Goal: Share content: Share content

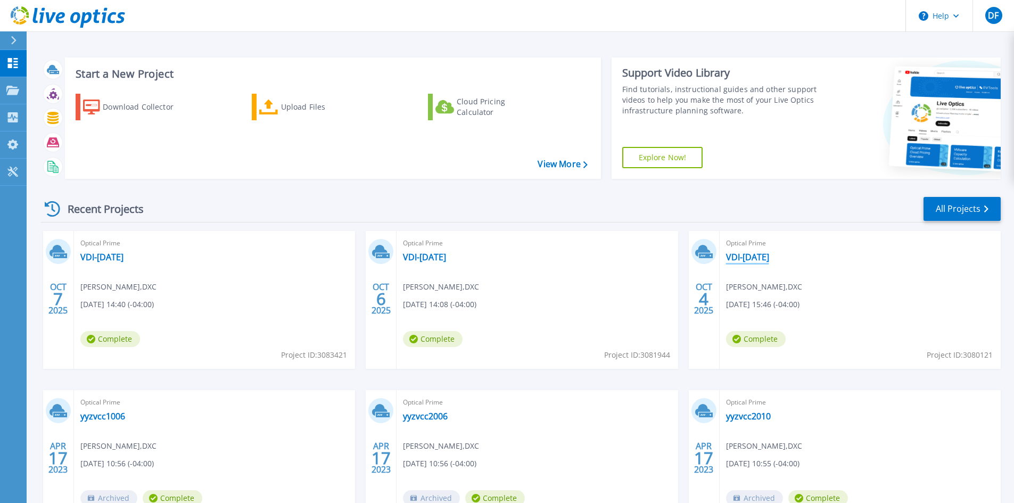
drag, startPoint x: 788, startPoint y: 258, endPoint x: 728, endPoint y: 259, distance: 60.2
click at [728, 259] on div "Optical Prime VDI-04Oct2025 Dan Friesen , DXC 10/04/2025, 15:46 (-04:00) Comple…" at bounding box center [860, 300] width 281 height 138
copy link "VDI-[DATE]"
drag, startPoint x: 463, startPoint y: 257, endPoint x: 405, endPoint y: 260, distance: 58.1
click at [405, 259] on div "Optical Prime VDI-05Oct2025 Dan Friesen , DXC 10/06/2025, 14:08 (-04:00) Comple…" at bounding box center [537, 300] width 281 height 138
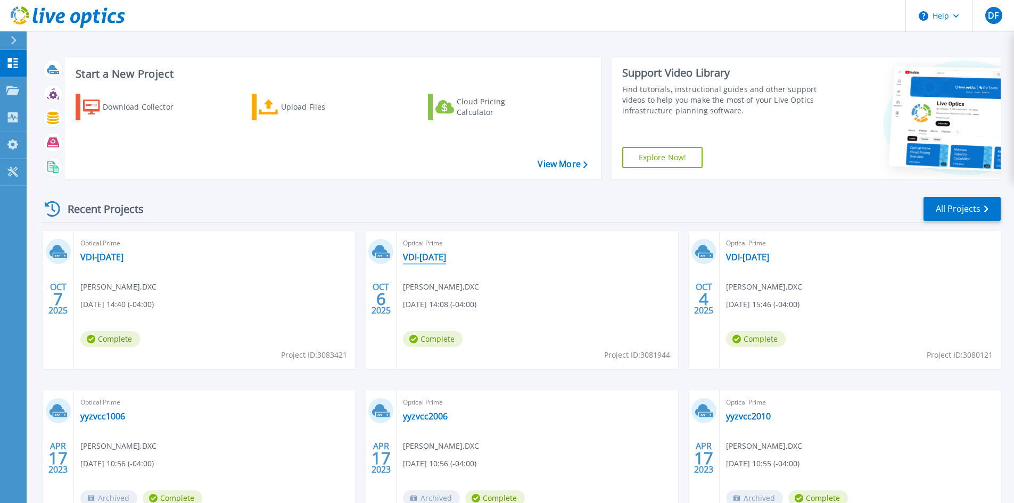
copy link "VDI-[DATE]"
drag, startPoint x: 141, startPoint y: 258, endPoint x: 79, endPoint y: 262, distance: 61.9
click at [79, 262] on div "Optical Prime VDI-06Oct2025 Dan Friesen , DXC 10/07/2025, 14:40 (-04:00) Comple…" at bounding box center [214, 300] width 281 height 138
drag, startPoint x: 92, startPoint y: 259, endPoint x: 171, endPoint y: 225, distance: 86.3
click at [171, 225] on div "Recent Projects All Projects OCT 7 2025 Optical Prime VDI-06Oct2025 Dan Friesen…" at bounding box center [521, 372] width 960 height 371
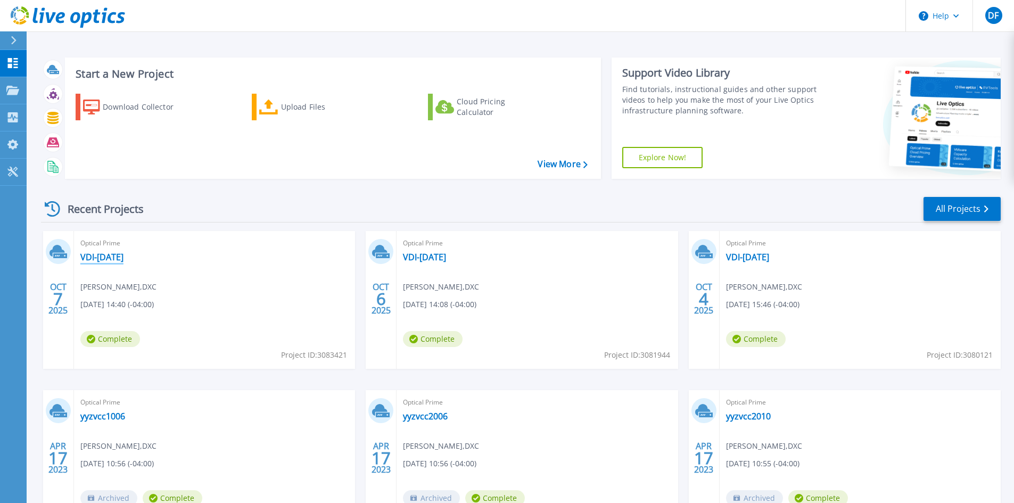
drag, startPoint x: 143, startPoint y: 257, endPoint x: 82, endPoint y: 260, distance: 60.8
click at [82, 260] on div "Optical Prime VDI-06Oct2025 Dan Friesen , DXC 10/07/2025, 14:40 (-04:00) Comple…" at bounding box center [214, 300] width 281 height 138
copy link "VDI-[DATE]"
click at [727, 252] on link "VDI-[DATE]" at bounding box center [747, 257] width 43 height 11
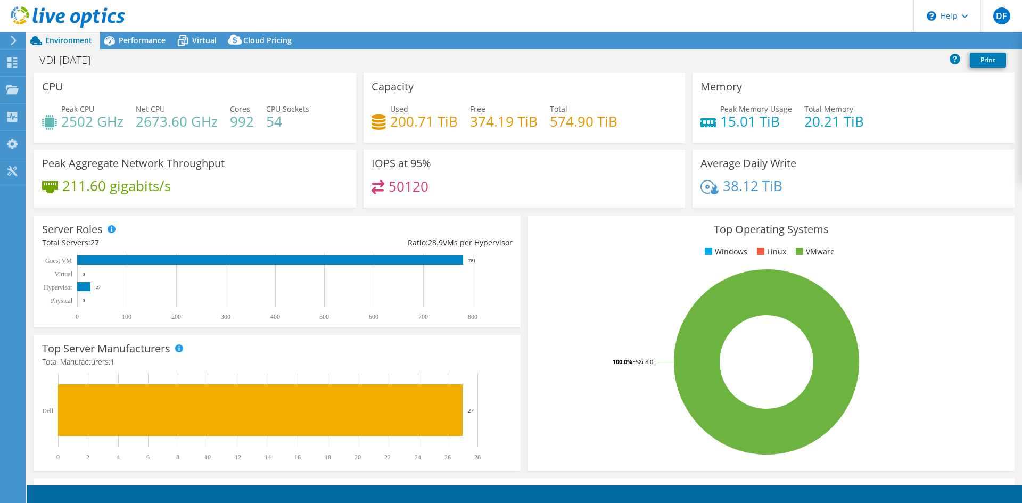
select select "USD"
click at [884, 40] on link "Share" at bounding box center [889, 40] width 44 height 17
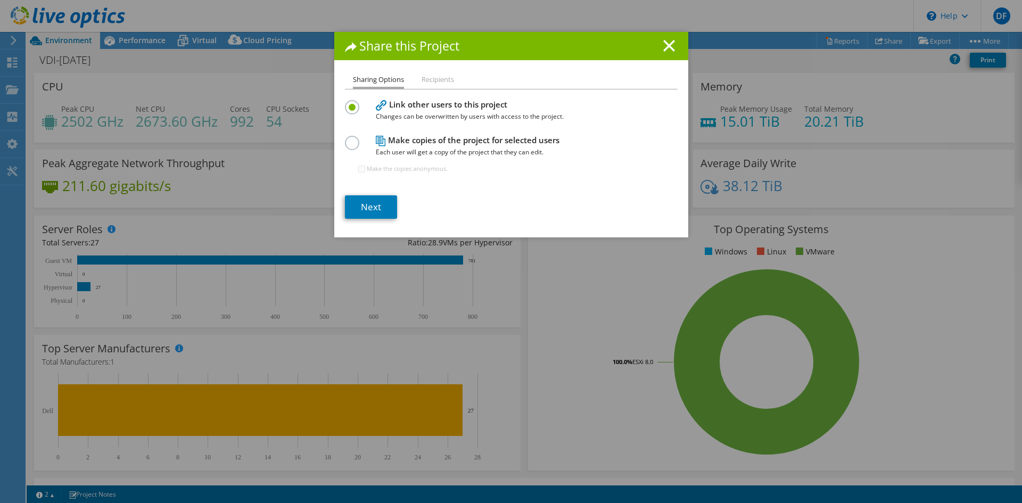
click at [430, 80] on li "Recipients" at bounding box center [438, 79] width 32 height 13
click at [387, 79] on li "Sharing Options" at bounding box center [378, 80] width 51 height 15
click at [913, 166] on div "Share this Project Sharing Options Recipients Link other users to this project …" at bounding box center [511, 251] width 1022 height 439
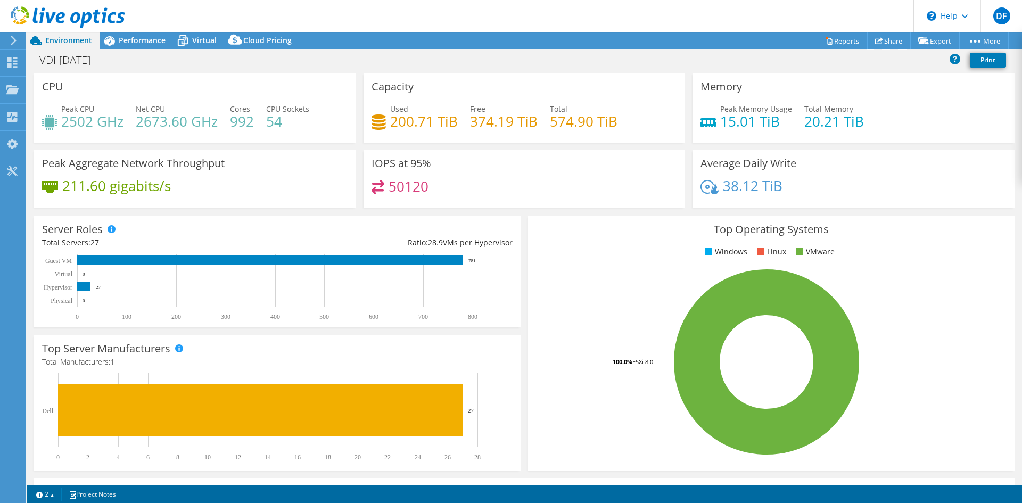
click at [884, 38] on link "Share" at bounding box center [889, 40] width 44 height 17
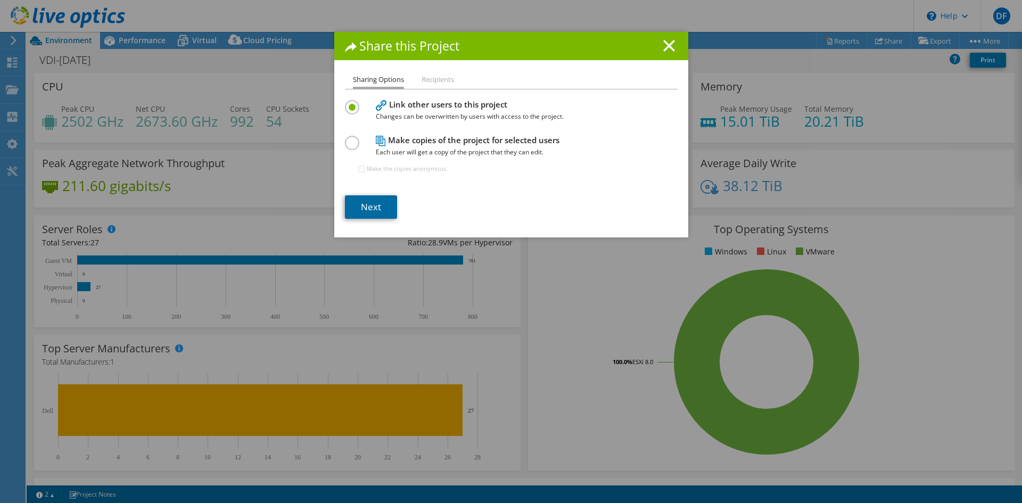
click at [358, 210] on link "Next" at bounding box center [371, 206] width 52 height 23
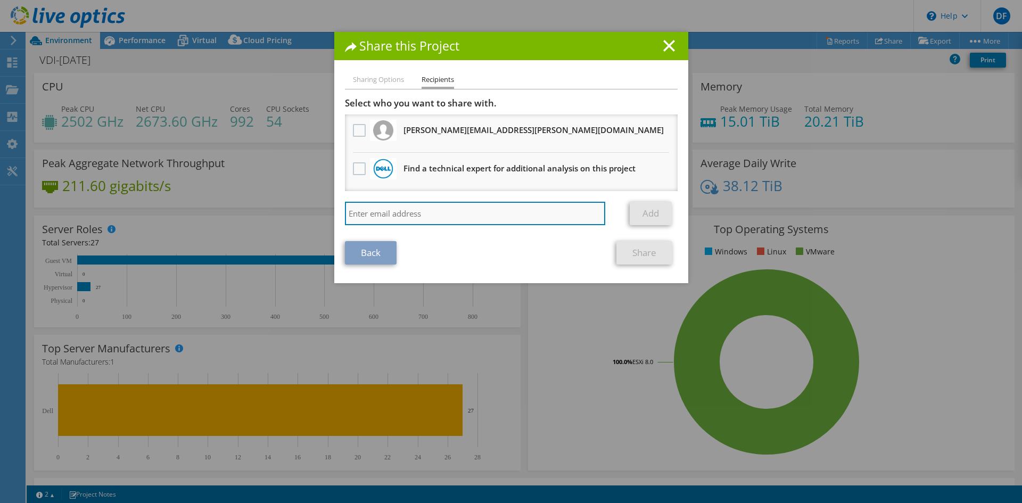
click at [388, 219] on input "search" at bounding box center [475, 213] width 261 height 23
paste input "[PERSON_NAME][EMAIL_ADDRESS][DOMAIN_NAME]"
type input "[PERSON_NAME][EMAIL_ADDRESS][DOMAIN_NAME]"
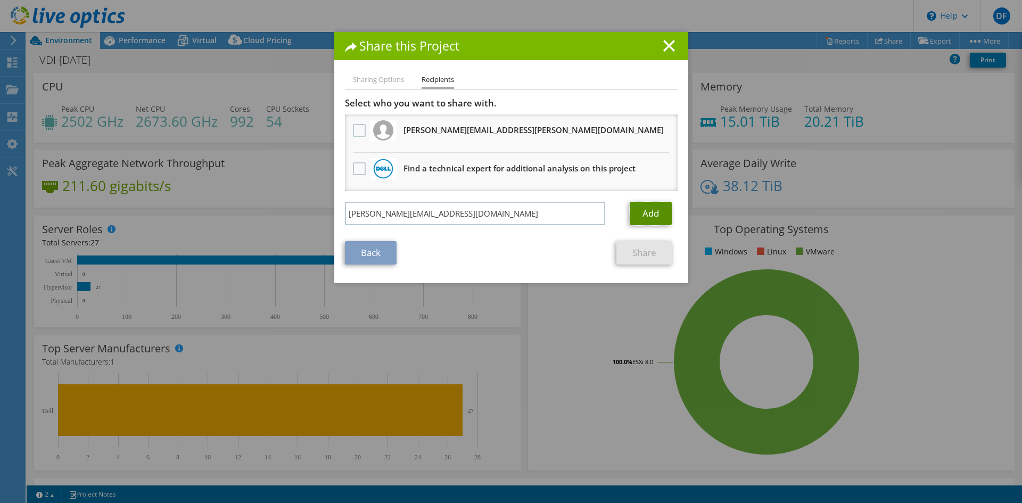
click at [642, 209] on link "Add" at bounding box center [651, 213] width 42 height 23
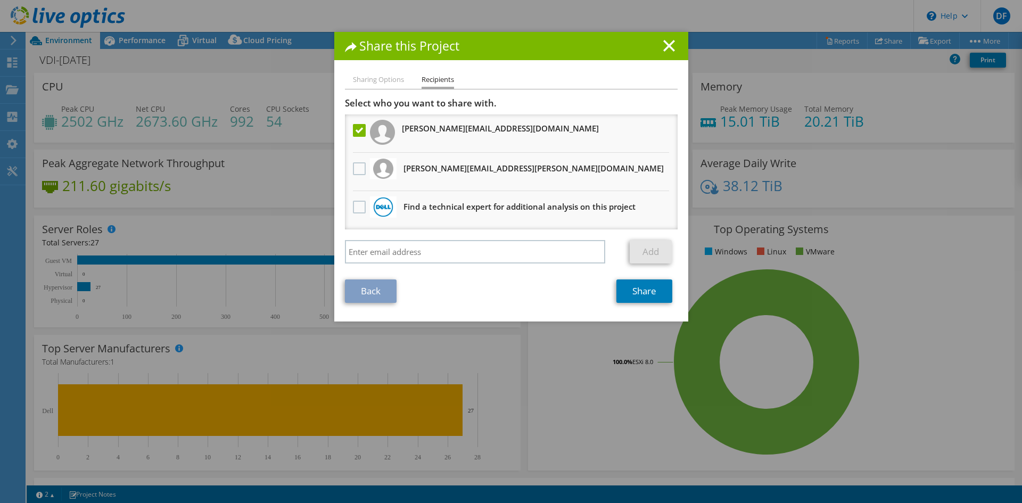
click at [378, 77] on li "Sharing Options" at bounding box center [378, 79] width 51 height 13
click at [646, 293] on link "Share" at bounding box center [644, 290] width 56 height 23
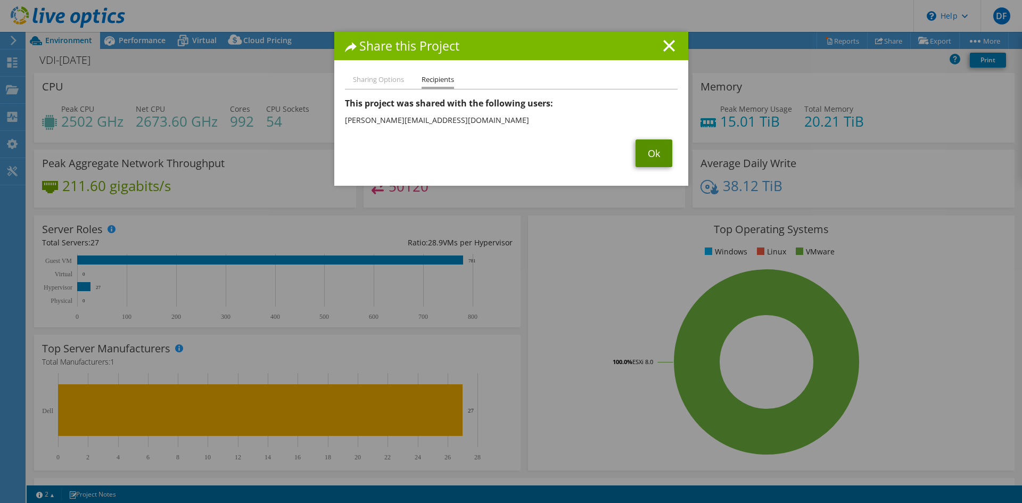
click at [643, 154] on link "Ok" at bounding box center [654, 153] width 37 height 28
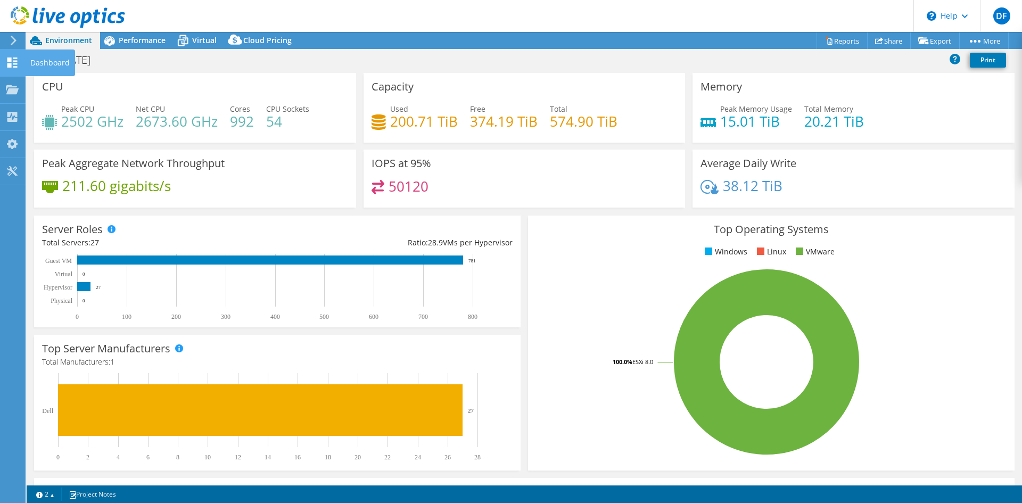
click at [13, 60] on icon at bounding box center [12, 62] width 13 height 10
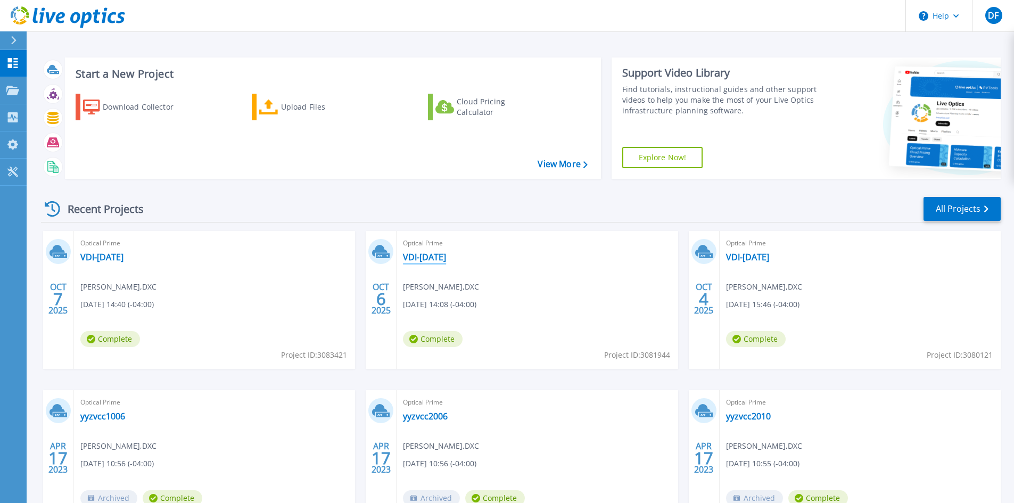
click at [425, 257] on link "VDI-[DATE]" at bounding box center [424, 257] width 43 height 11
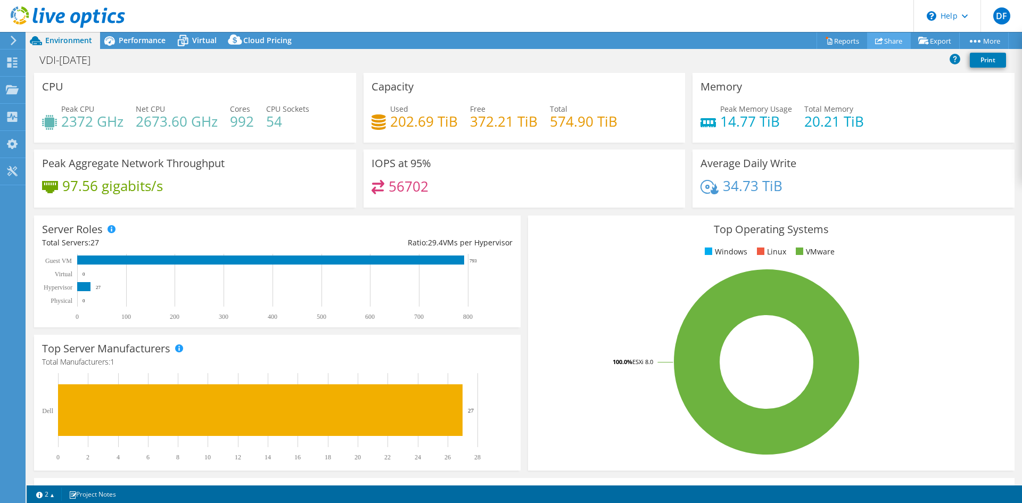
click at [875, 39] on icon at bounding box center [879, 41] width 8 height 8
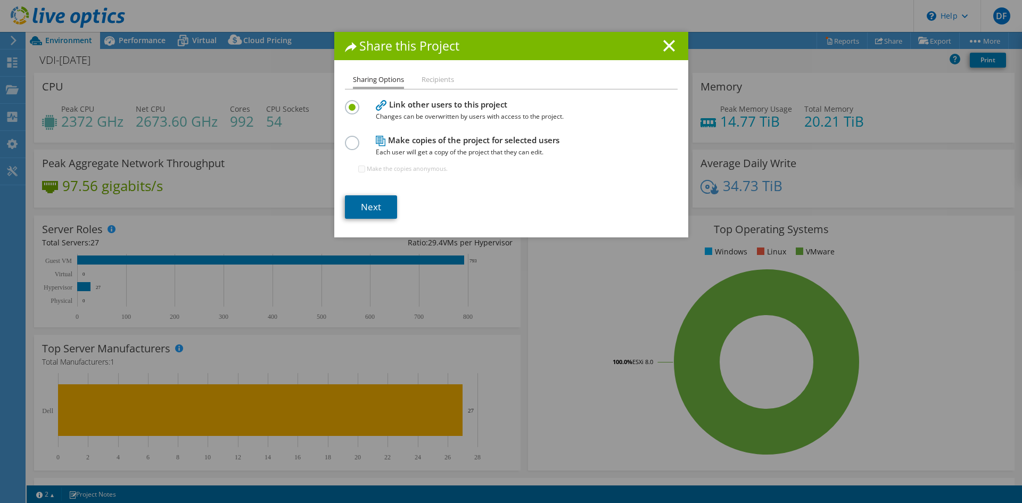
click at [365, 203] on link "Next" at bounding box center [371, 206] width 52 height 23
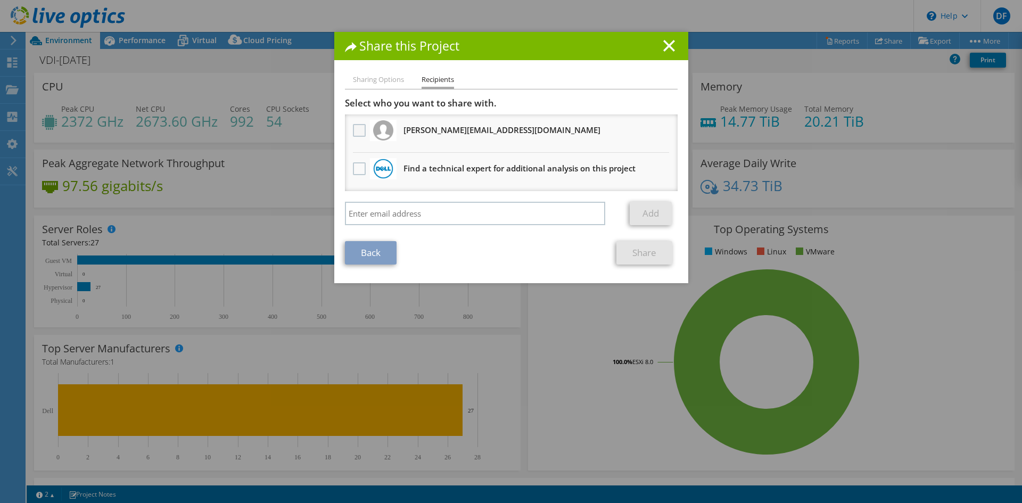
click at [360, 133] on label at bounding box center [360, 130] width 15 height 13
click at [0, 0] on input "checkbox" at bounding box center [0, 0] width 0 height 0
click at [647, 259] on link "Share" at bounding box center [644, 252] width 56 height 23
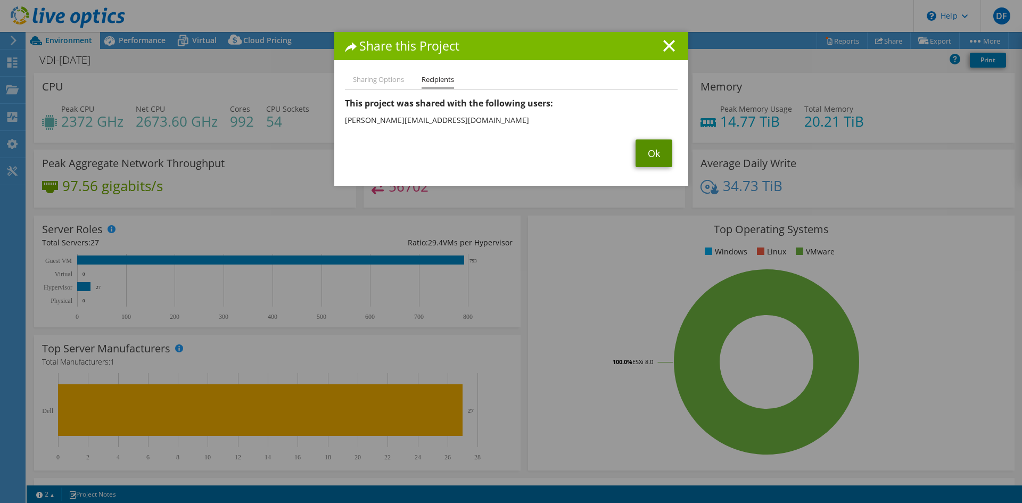
click at [640, 158] on link "Ok" at bounding box center [654, 153] width 37 height 28
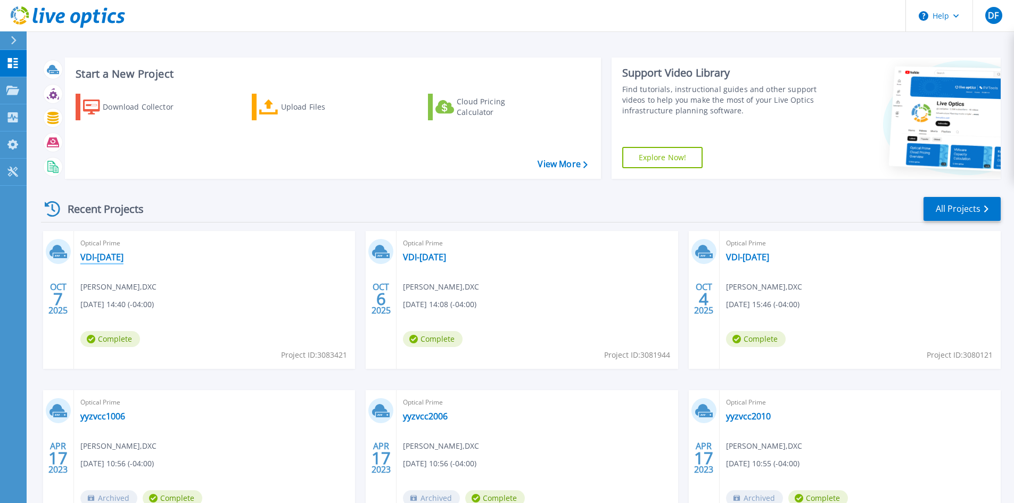
click at [105, 256] on link "VDI-[DATE]" at bounding box center [101, 257] width 43 height 11
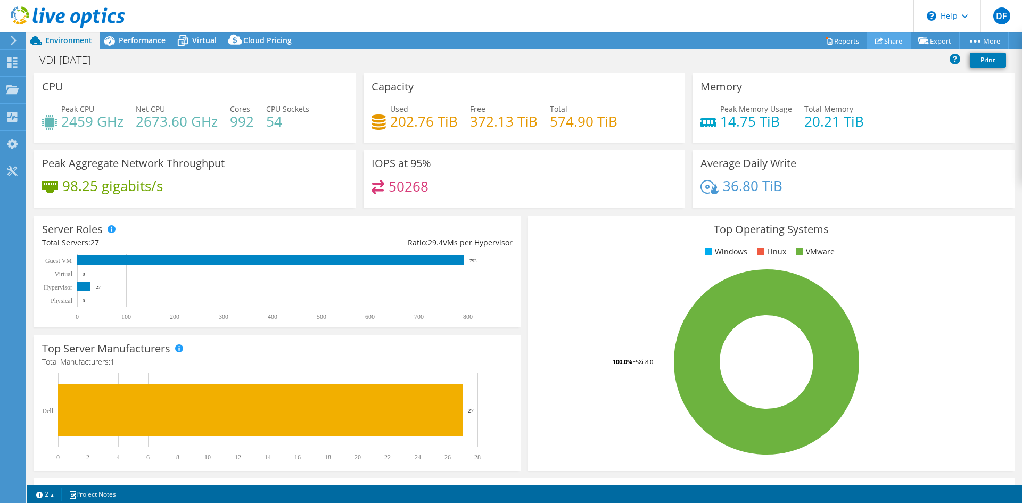
click at [881, 39] on link "Share" at bounding box center [889, 40] width 44 height 17
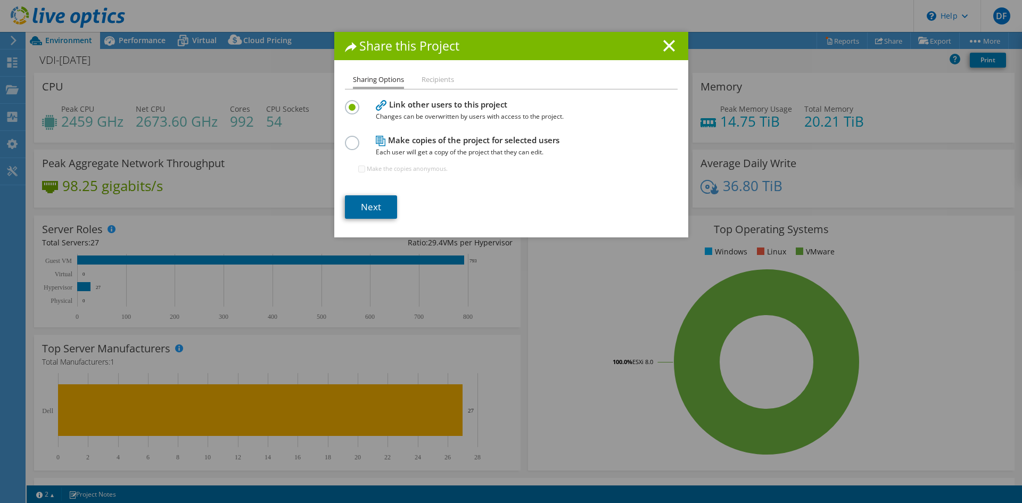
click at [376, 206] on link "Next" at bounding box center [371, 206] width 52 height 23
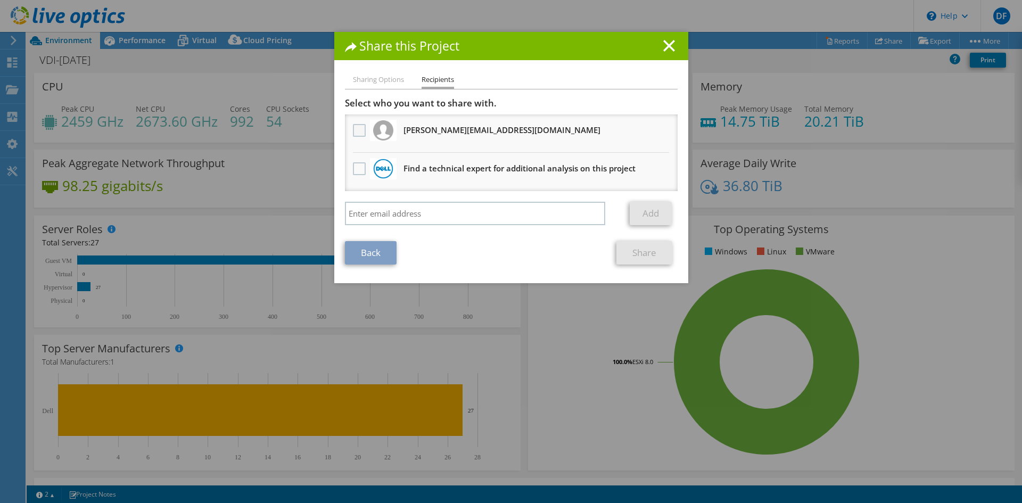
click at [355, 131] on label at bounding box center [360, 130] width 15 height 13
click at [0, 0] on input "checkbox" at bounding box center [0, 0] width 0 height 0
click at [628, 247] on link "Share" at bounding box center [644, 252] width 56 height 23
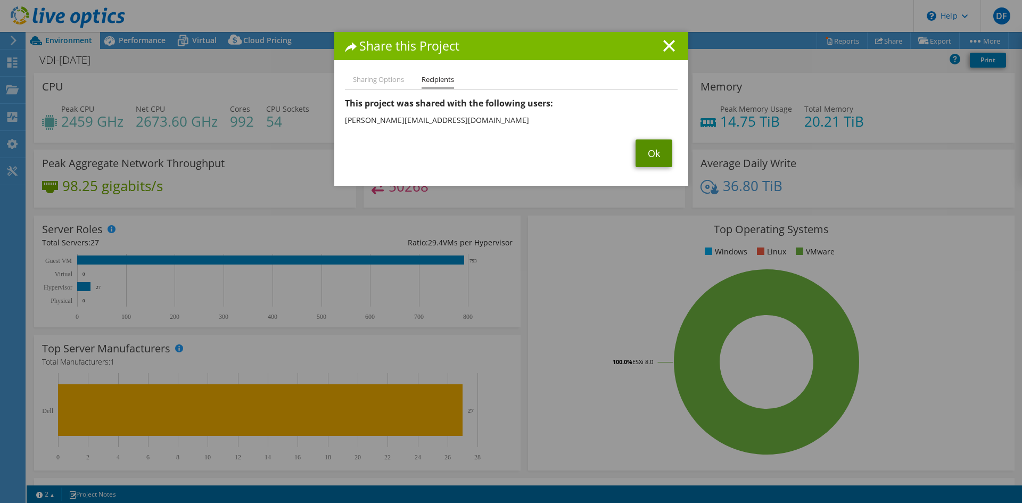
click at [637, 149] on link "Ok" at bounding box center [654, 153] width 37 height 28
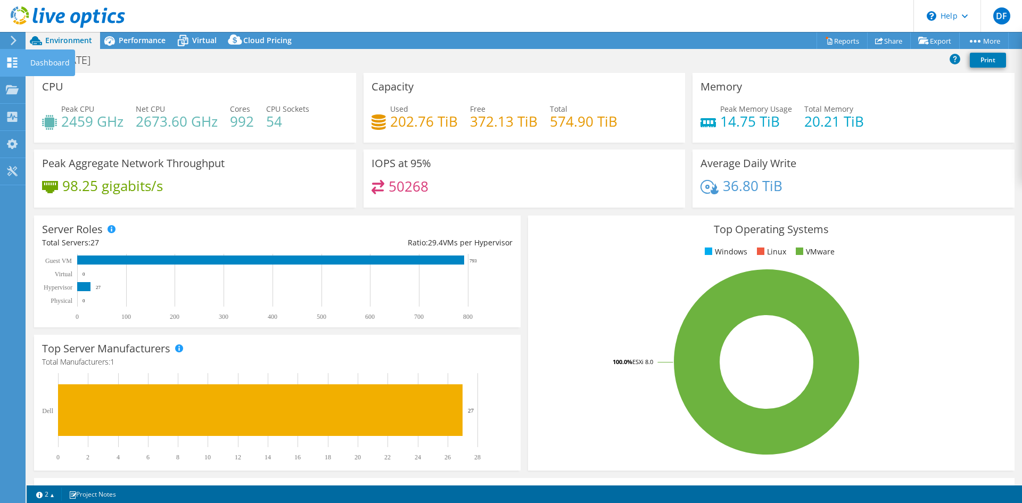
click at [12, 60] on icon at bounding box center [12, 62] width 13 height 10
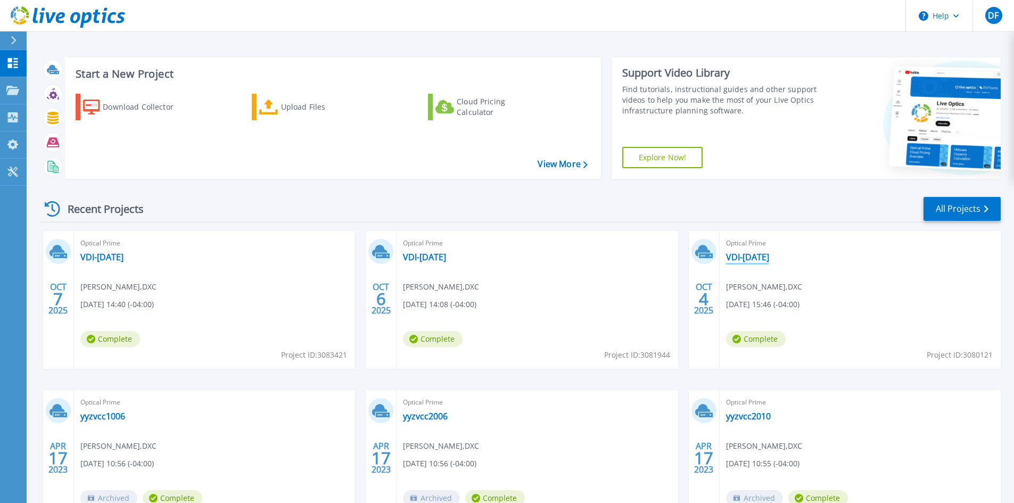
click at [754, 259] on link "VDI-[DATE]" at bounding box center [747, 257] width 43 height 11
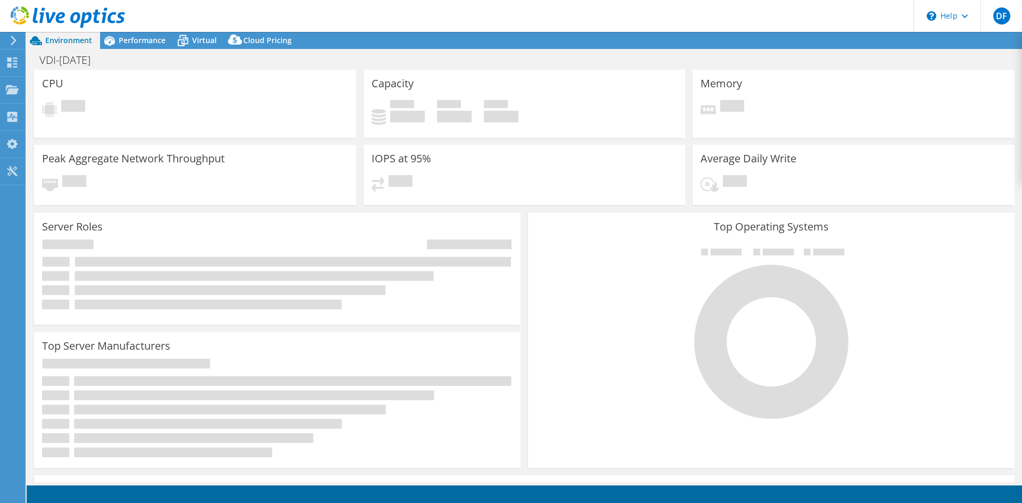
select select "USD"
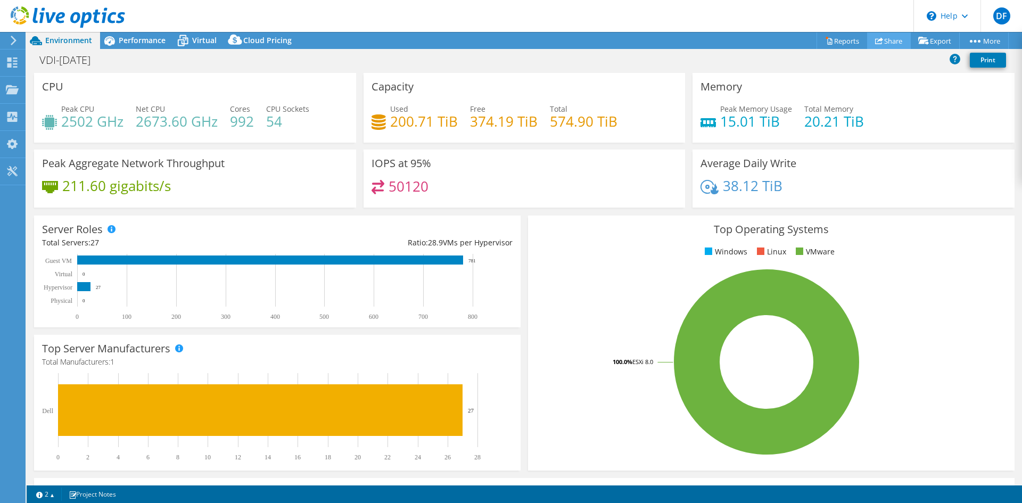
click at [878, 42] on link "Share" at bounding box center [889, 40] width 44 height 17
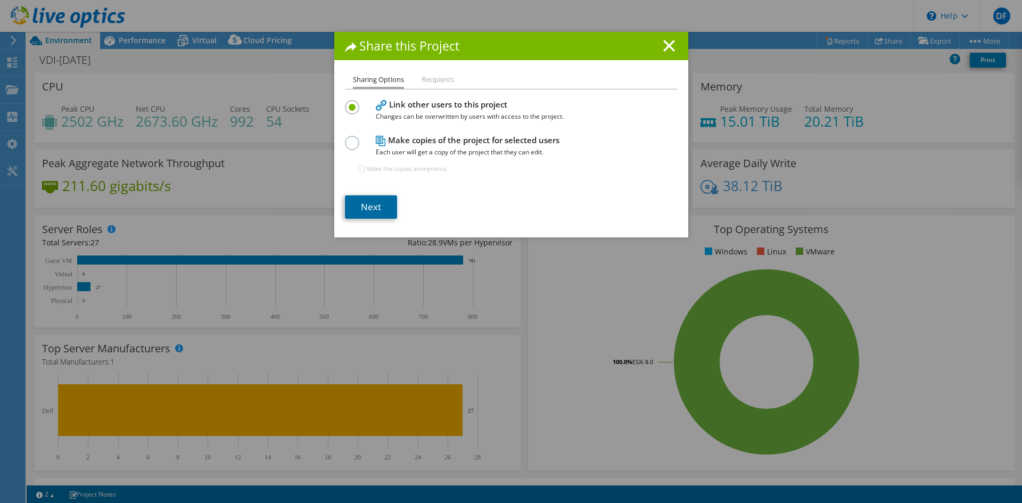
click at [356, 205] on link "Next" at bounding box center [371, 206] width 52 height 23
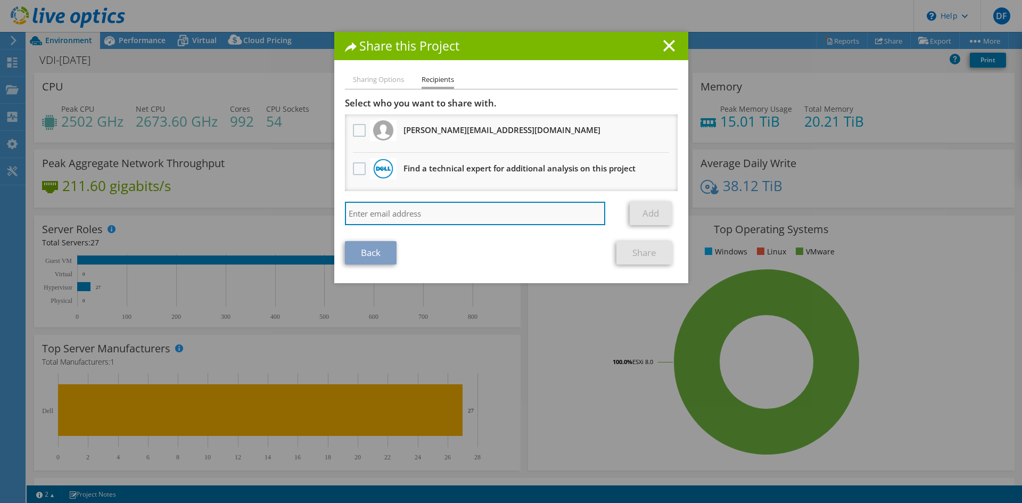
click at [437, 211] on input "search" at bounding box center [475, 213] width 261 height 23
paste input "Daniel.Otto@dell.com"
type input "Daniel.Otto@dell.com"
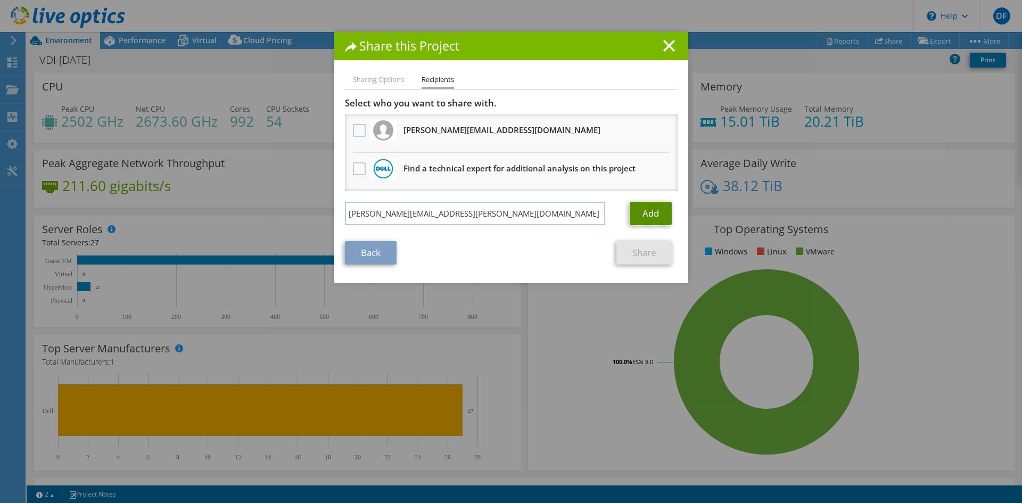
click at [661, 203] on link "Add" at bounding box center [651, 213] width 42 height 23
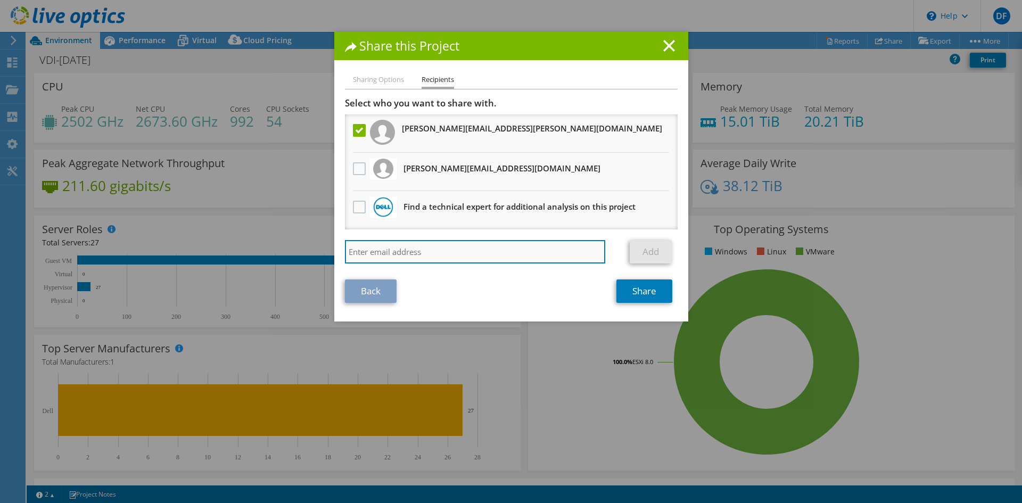
click at [438, 254] on input "search" at bounding box center [475, 251] width 261 height 23
paste input "[PERSON_NAME][EMAIL_ADDRESS][PERSON_NAME][DOMAIN_NAME]"
type input "[PERSON_NAME][EMAIL_ADDRESS][PERSON_NAME][DOMAIN_NAME]"
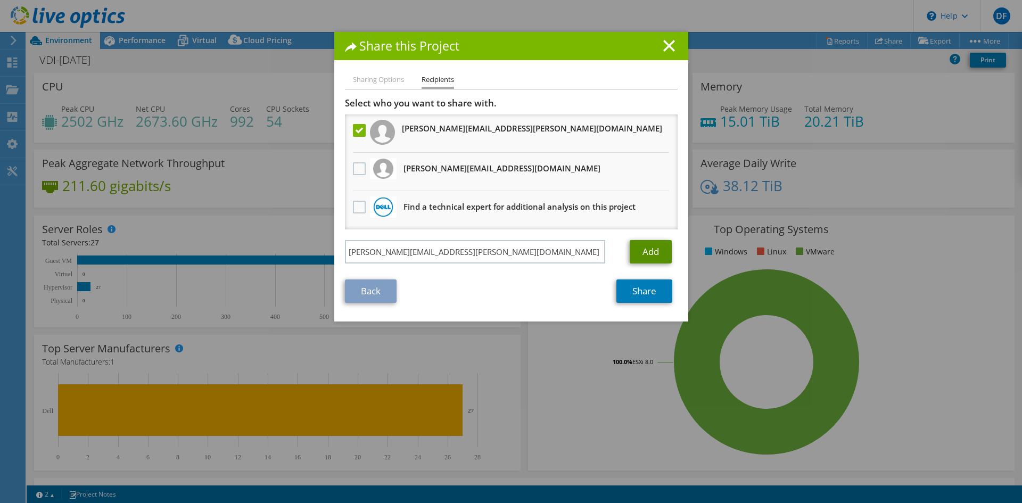
click at [639, 250] on link "Add" at bounding box center [651, 251] width 42 height 23
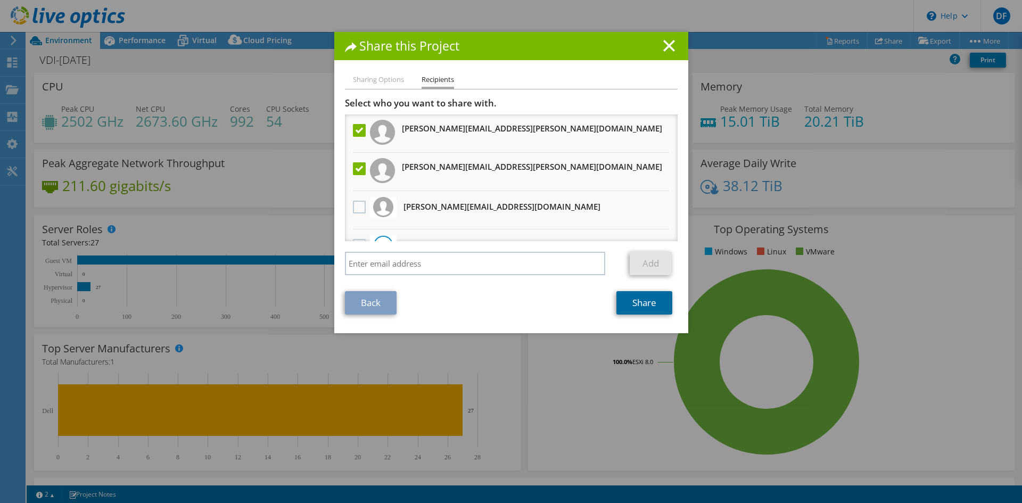
click at [642, 299] on link "Share" at bounding box center [644, 302] width 56 height 23
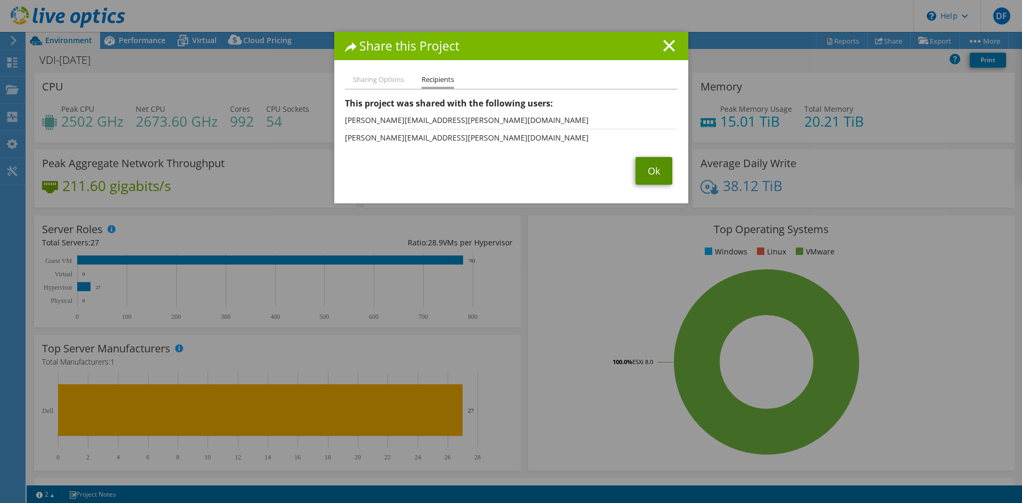
click at [653, 175] on link "Ok" at bounding box center [654, 171] width 37 height 28
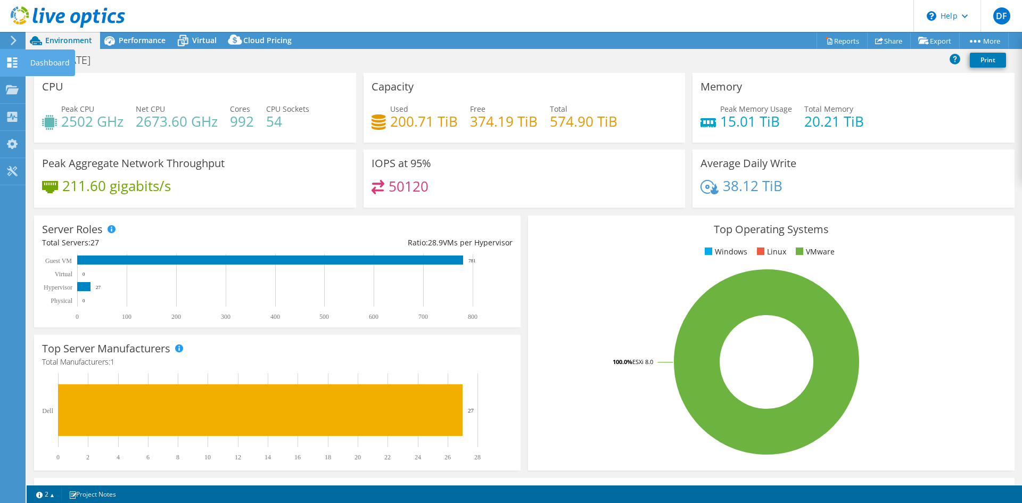
click at [14, 58] on use at bounding box center [12, 62] width 10 height 10
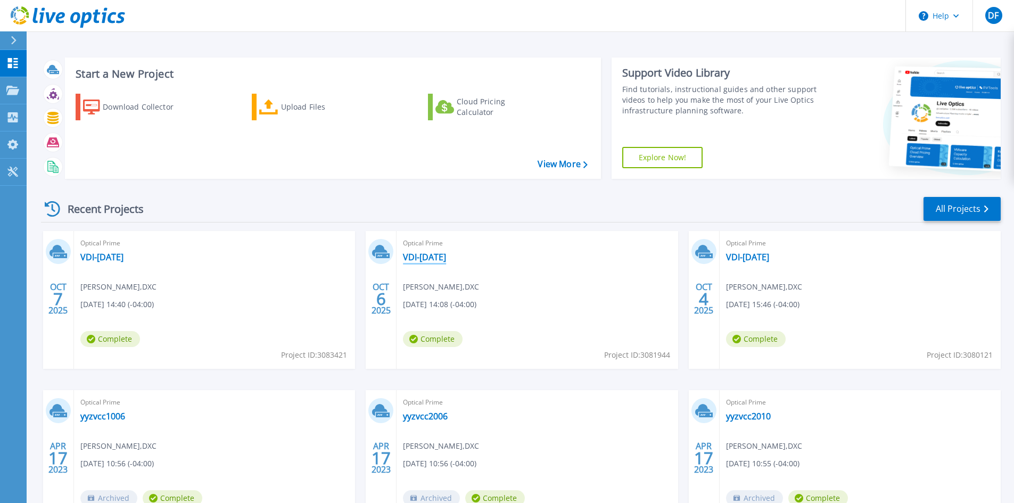
click at [431, 258] on link "VDI-[DATE]" at bounding box center [424, 257] width 43 height 11
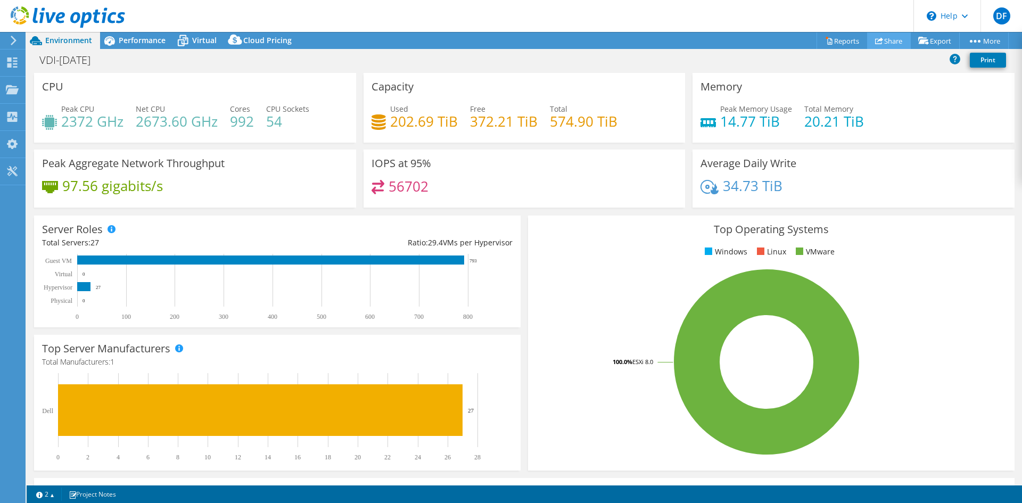
click at [892, 37] on link "Share" at bounding box center [889, 40] width 44 height 17
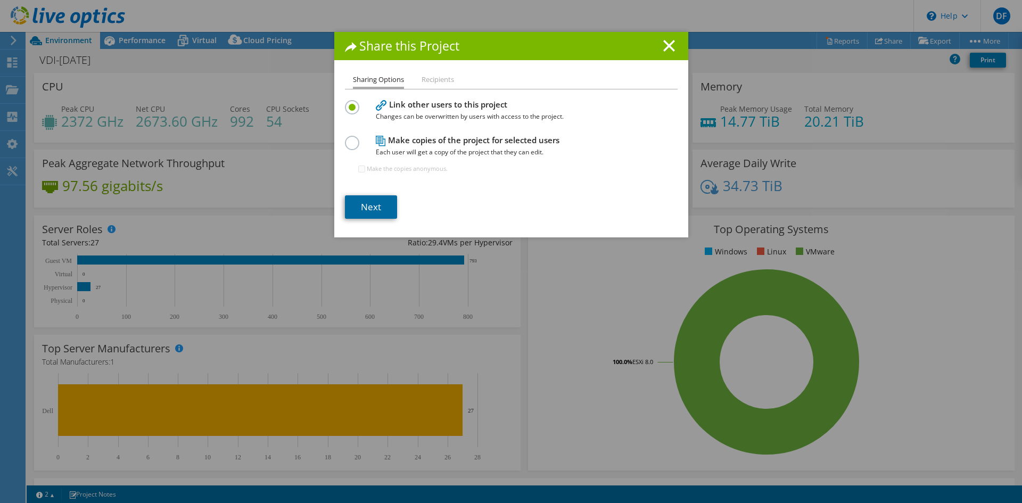
click at [368, 205] on link "Next" at bounding box center [371, 206] width 52 height 23
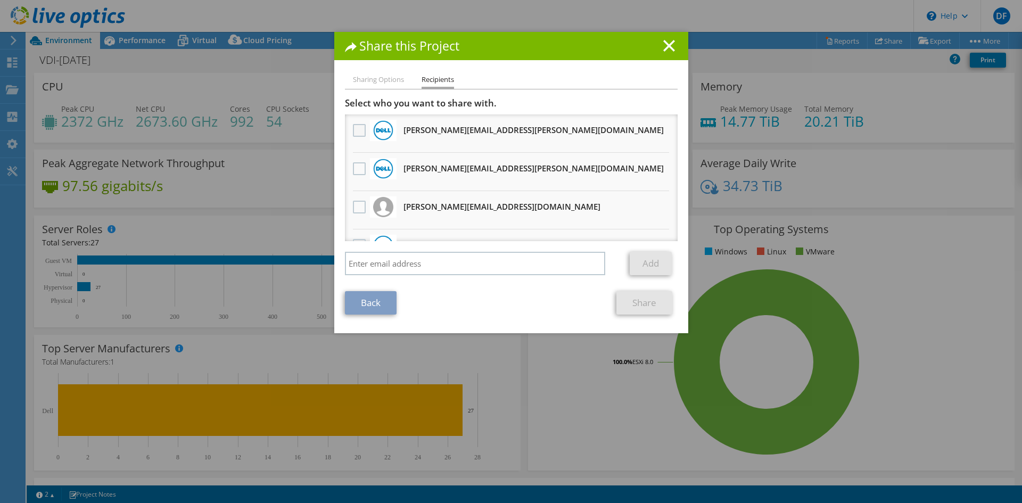
click at [354, 133] on label at bounding box center [360, 130] width 15 height 13
click at [0, 0] on input "checkbox" at bounding box center [0, 0] width 0 height 0
click at [361, 169] on label at bounding box center [360, 168] width 15 height 13
click at [0, 0] on input "checkbox" at bounding box center [0, 0] width 0 height 0
click at [630, 302] on link "Share" at bounding box center [644, 302] width 56 height 23
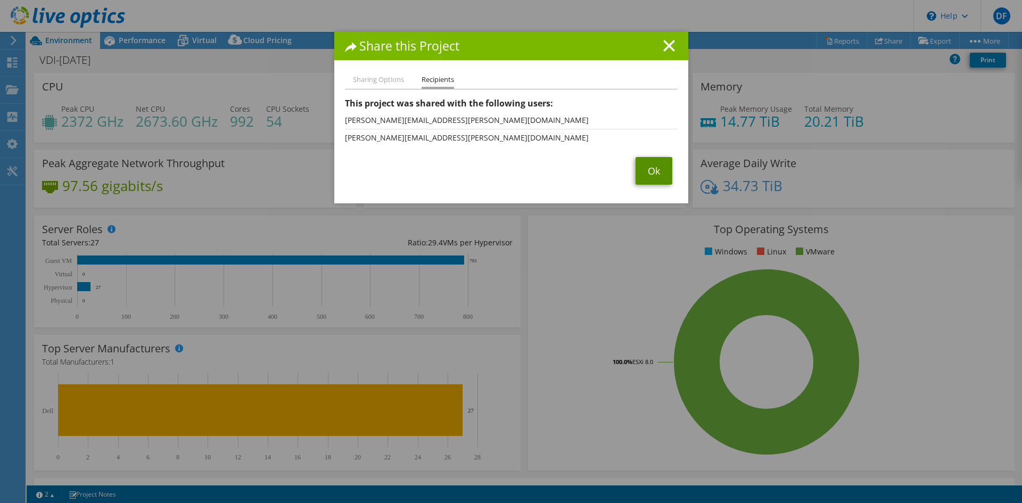
click at [642, 178] on link "Ok" at bounding box center [654, 171] width 37 height 28
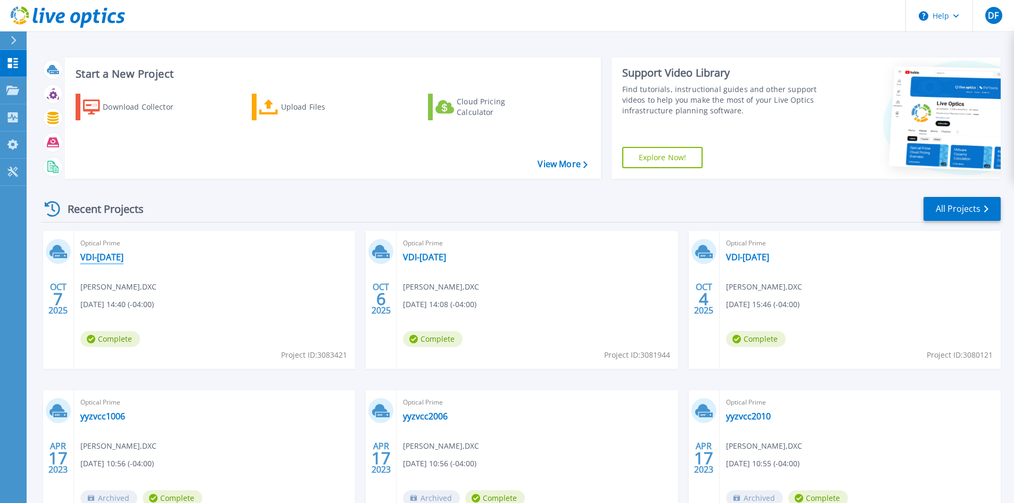
click at [101, 253] on link "VDI-06Oct2025" at bounding box center [101, 257] width 43 height 11
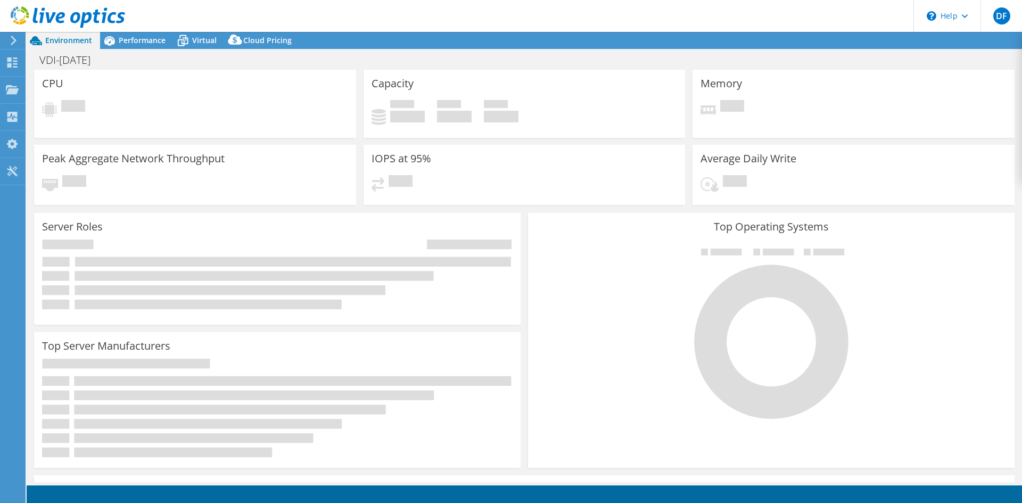
select select "USD"
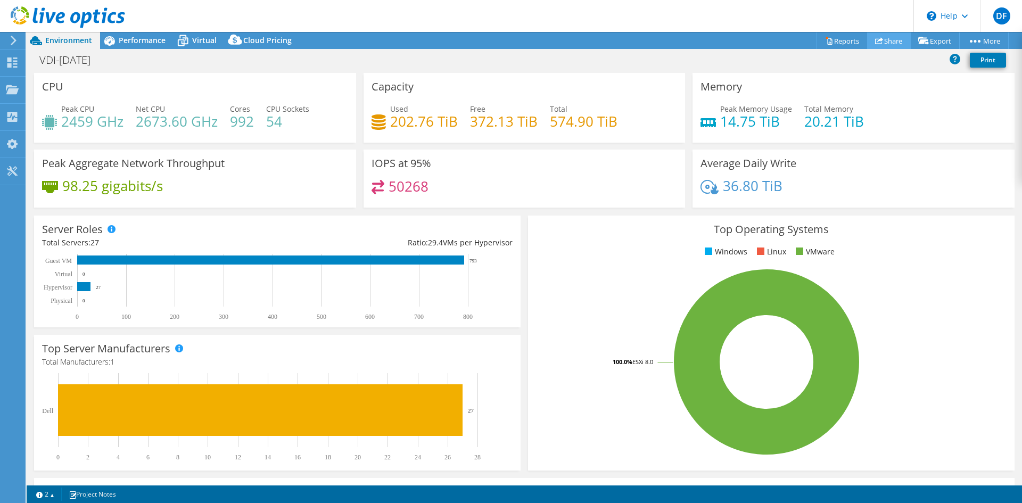
click at [878, 45] on link "Share" at bounding box center [889, 40] width 44 height 17
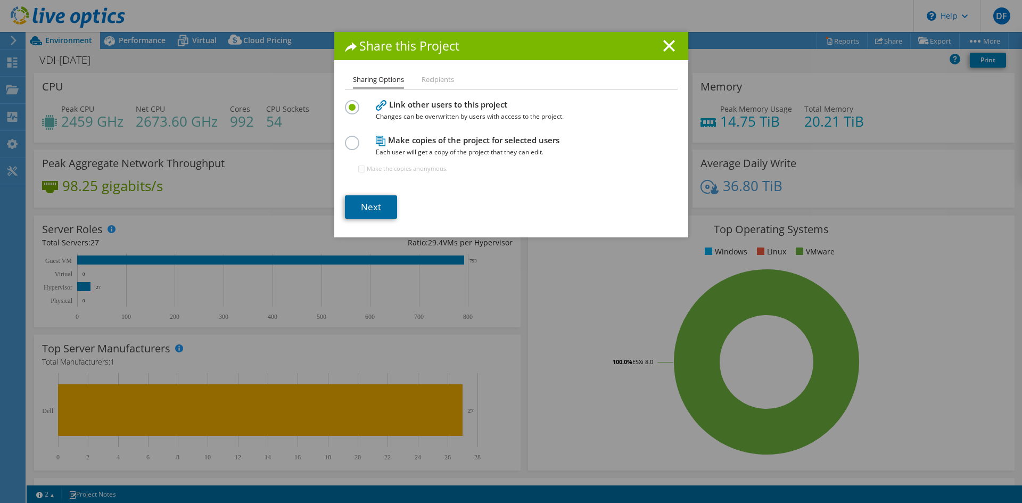
click at [345, 212] on link "Next" at bounding box center [371, 206] width 52 height 23
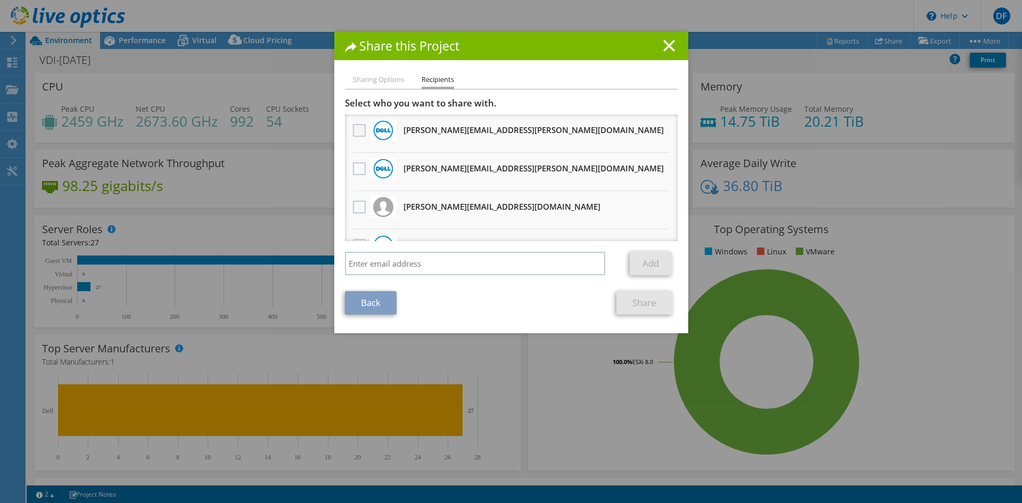
click at [355, 132] on label at bounding box center [360, 130] width 15 height 13
click at [0, 0] on input "checkbox" at bounding box center [0, 0] width 0 height 0
click at [353, 167] on label at bounding box center [360, 168] width 15 height 13
click at [0, 0] on input "checkbox" at bounding box center [0, 0] width 0 height 0
click at [664, 307] on link "Share" at bounding box center [644, 302] width 56 height 23
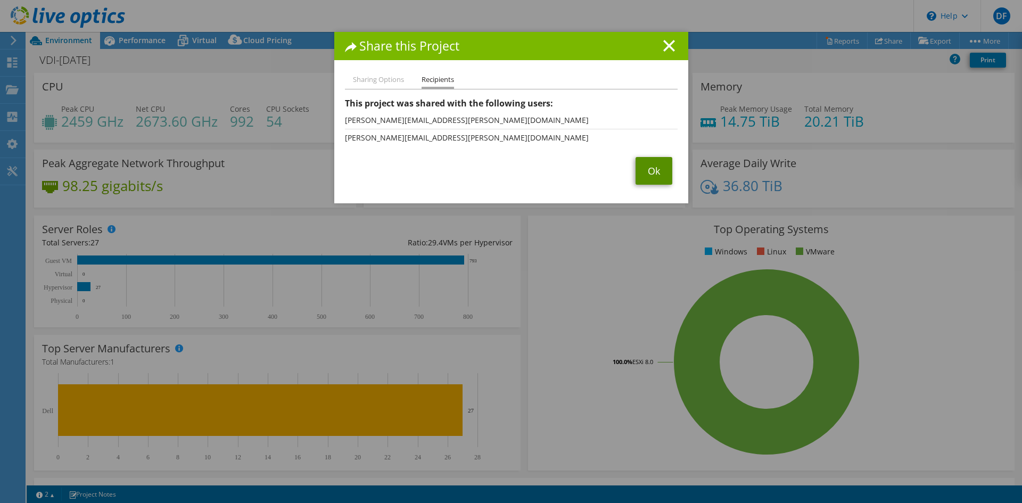
click at [654, 179] on link "Ok" at bounding box center [654, 171] width 37 height 28
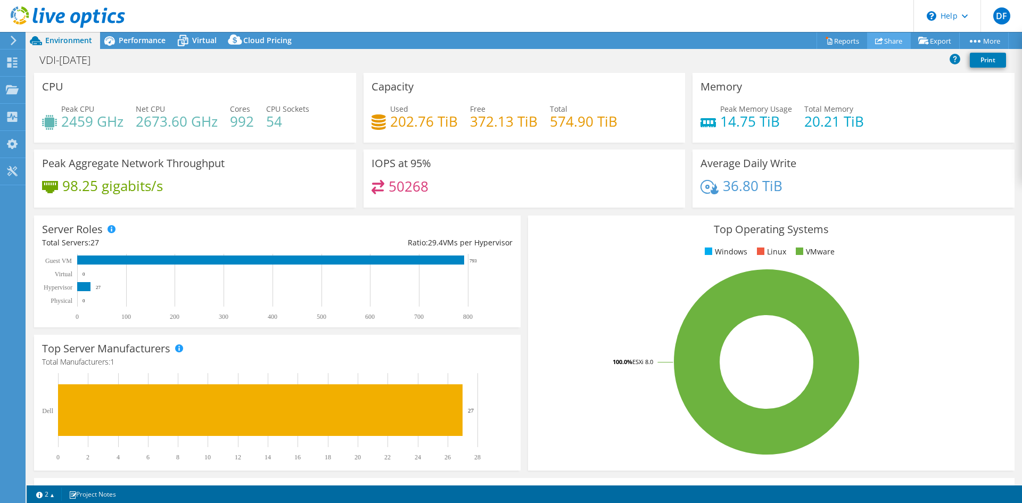
click at [889, 47] on link "Share" at bounding box center [889, 40] width 44 height 17
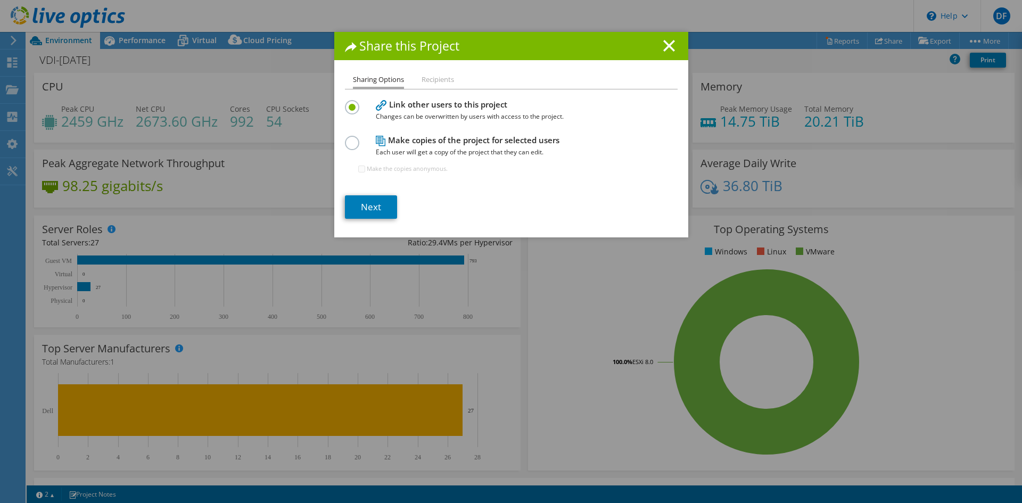
click at [443, 85] on li "Recipients" at bounding box center [438, 79] width 32 height 13
click at [443, 78] on li "Recipients" at bounding box center [438, 79] width 32 height 13
click at [364, 209] on link "Next" at bounding box center [371, 206] width 52 height 23
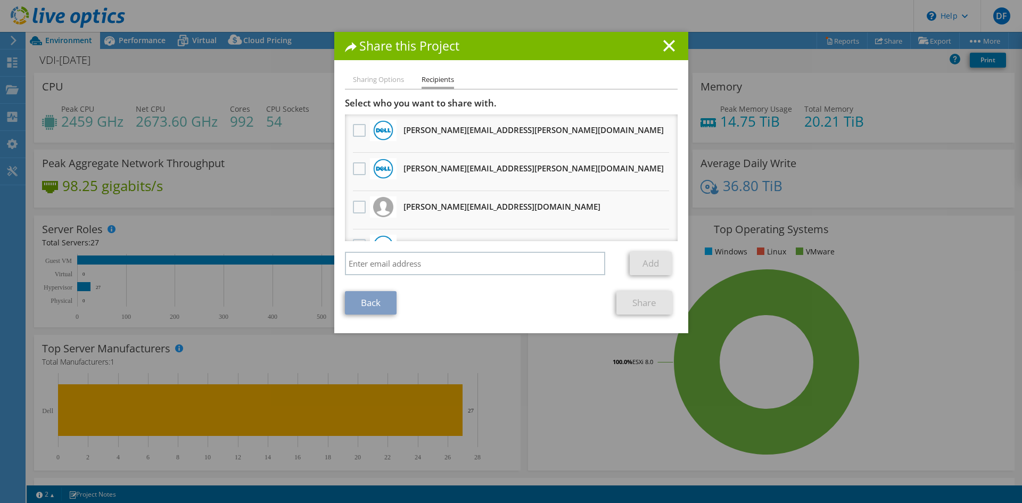
drag, startPoint x: 673, startPoint y: 190, endPoint x: 670, endPoint y: 207, distance: 16.8
click at [670, 207] on div "Sharing Options Recipients Link other users to this project Changes can be over…" at bounding box center [511, 203] width 354 height 260
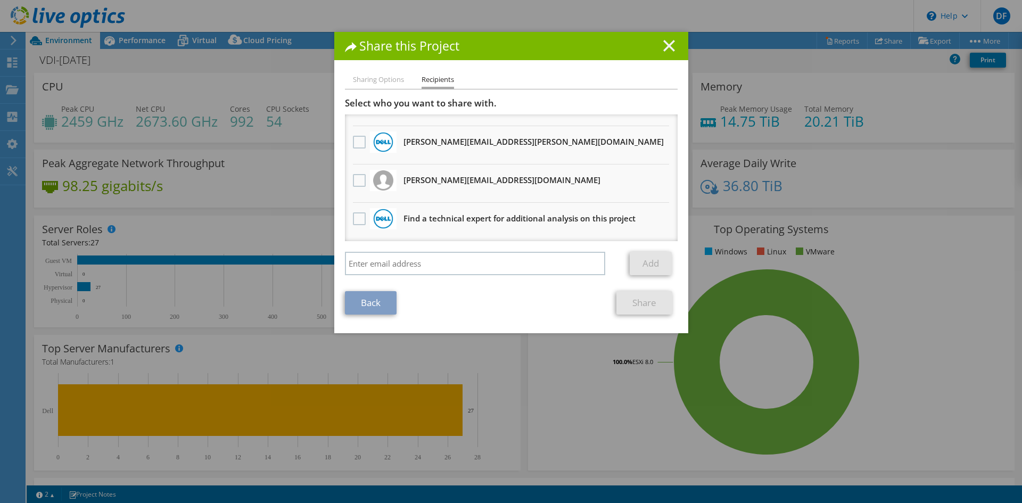
click at [669, 47] on icon at bounding box center [669, 46] width 12 height 12
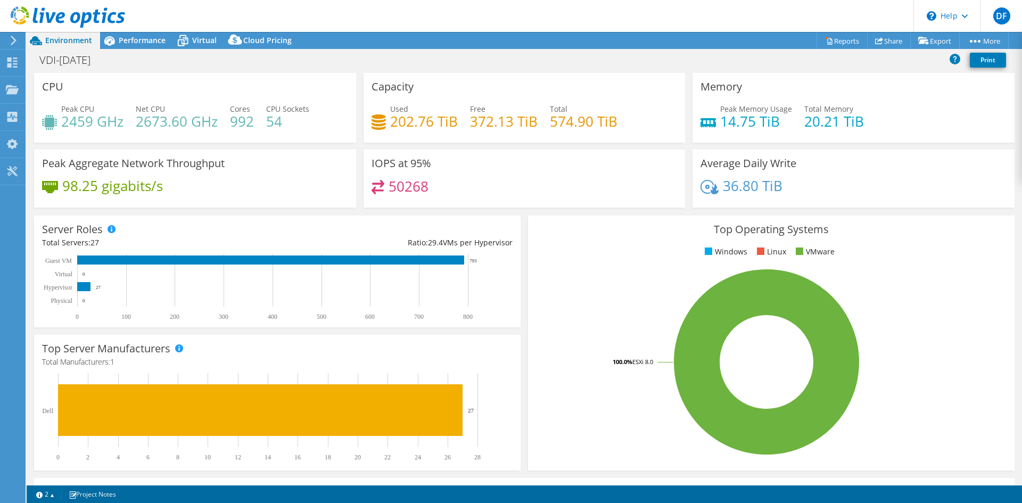
click at [853, 67] on div "VDI-06Oct2025 Print" at bounding box center [525, 60] width 996 height 20
click at [7, 57] on icon at bounding box center [12, 62] width 13 height 10
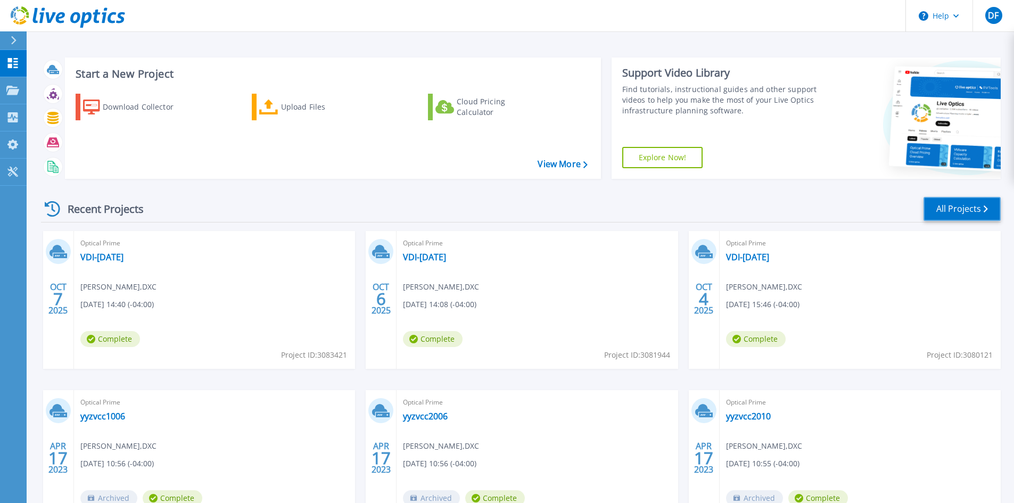
click at [932, 216] on link "All Projects" at bounding box center [962, 209] width 77 height 24
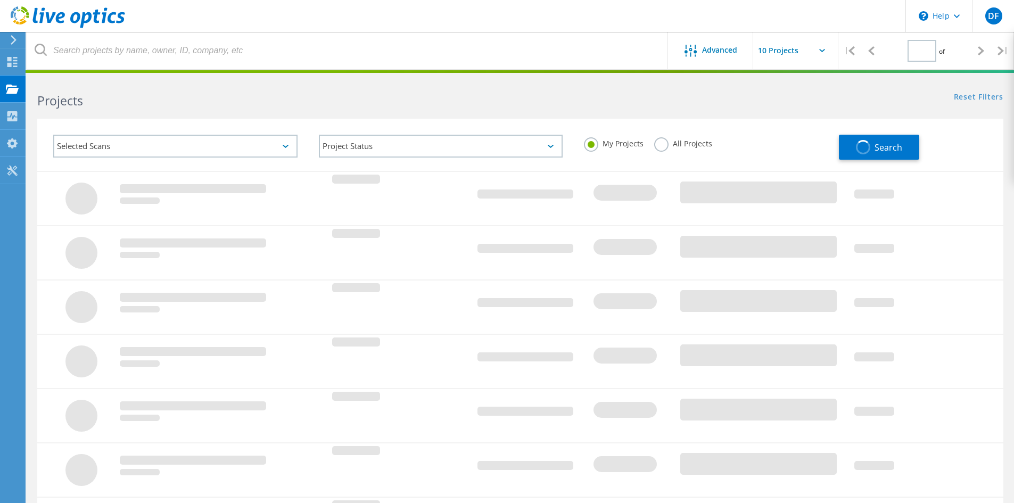
type input "1"
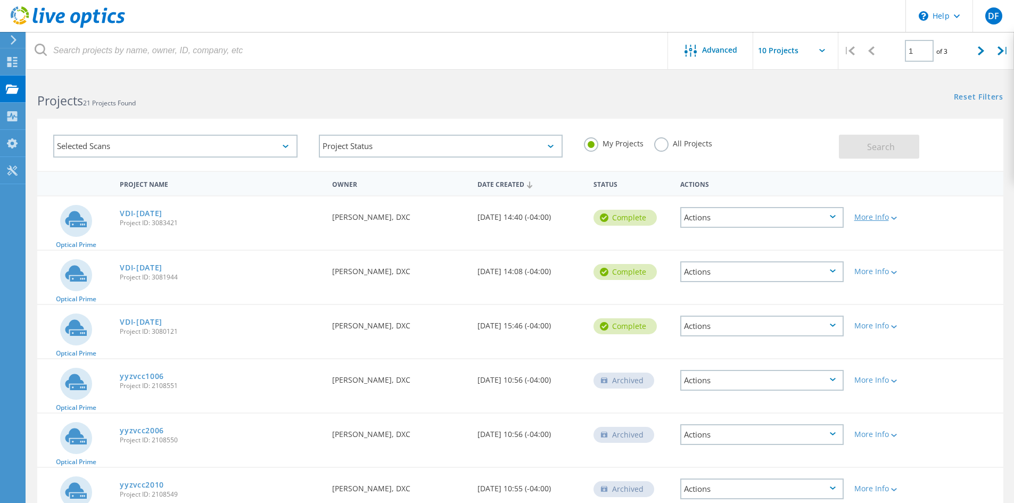
click at [872, 216] on div "More Info" at bounding box center [887, 216] width 67 height 7
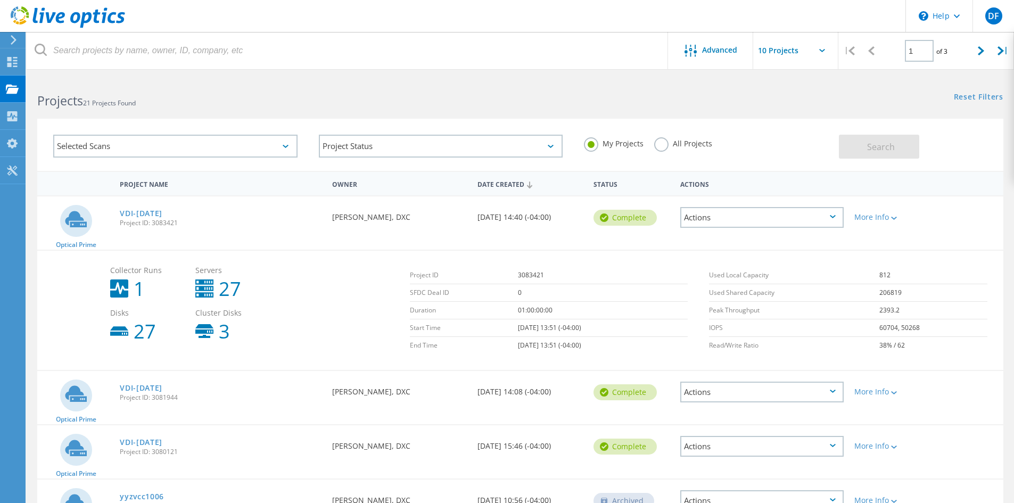
click at [834, 220] on div "Actions" at bounding box center [761, 217] width 163 height 21
click at [908, 230] on div "More Info" at bounding box center [887, 213] width 77 height 35
click at [894, 219] on icon at bounding box center [894, 218] width 6 height 3
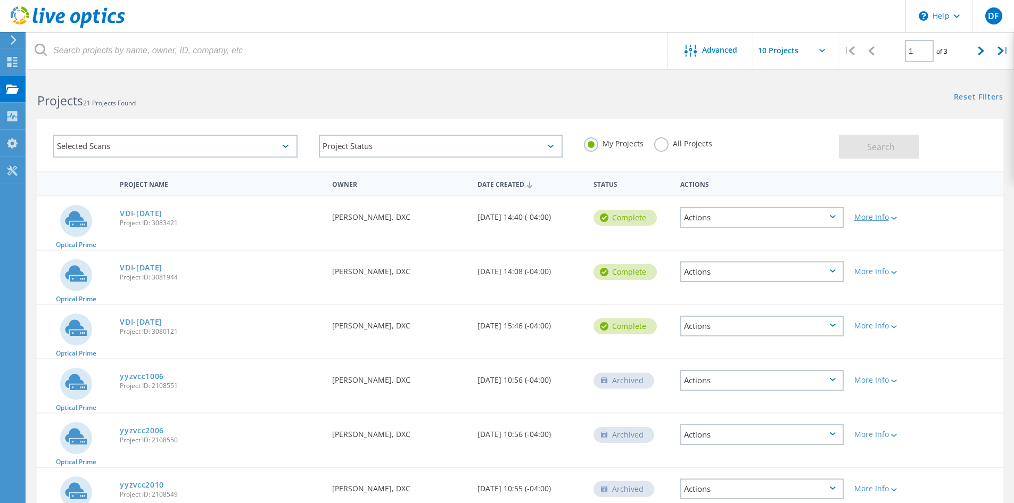
click at [894, 219] on icon at bounding box center [894, 218] width 6 height 3
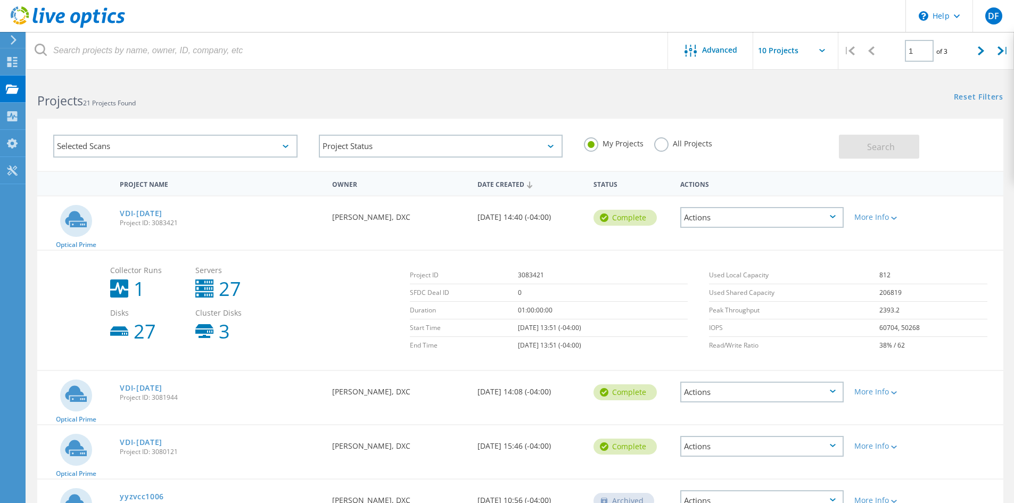
click at [716, 216] on div "Actions" at bounding box center [761, 217] width 163 height 21
click at [714, 209] on div "Project Details" at bounding box center [761, 209] width 161 height 17
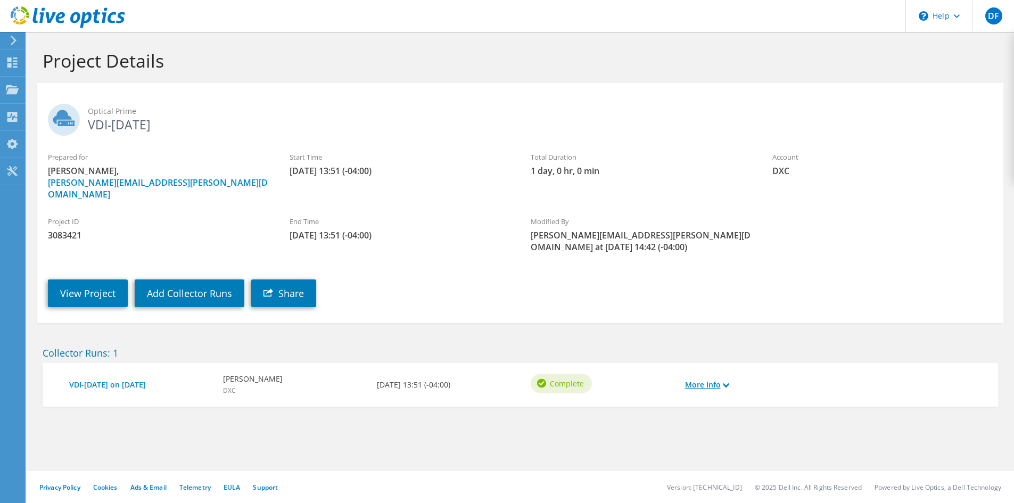
click at [702, 379] on link "More Info" at bounding box center [707, 385] width 44 height 12
